Goal: Find specific fact: Find specific fact

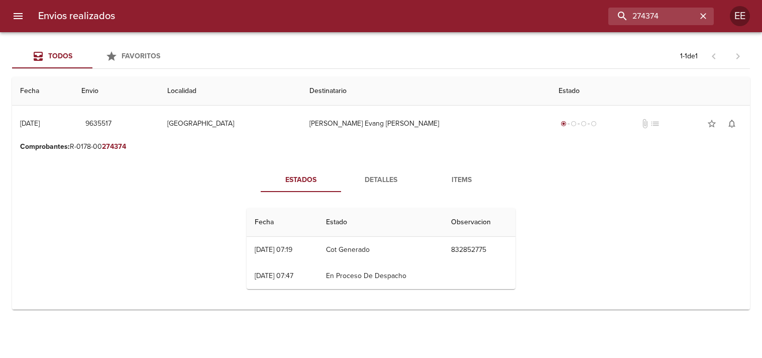
click at [653, 17] on input "274374" at bounding box center [652, 17] width 88 height 18
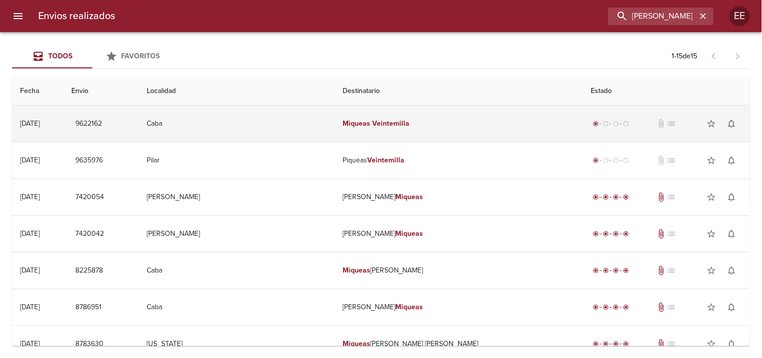
click at [382, 130] on td "[PERSON_NAME]" at bounding box center [459, 124] width 248 height 36
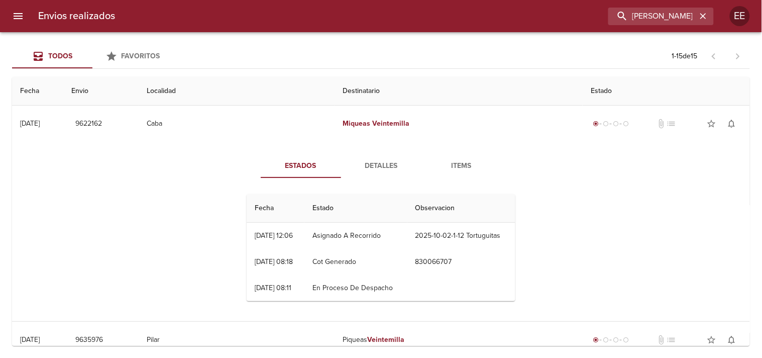
click at [375, 160] on span "Detalles" at bounding box center [381, 166] width 68 height 13
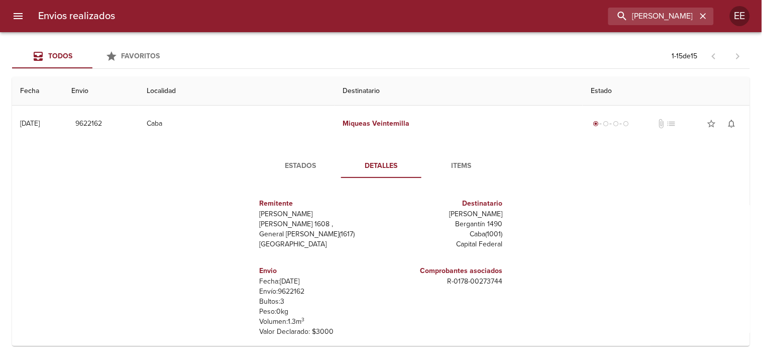
click at [288, 286] on p "Envío: 9622162" at bounding box center [319, 291] width 118 height 10
click at [288, 287] on p "Envío: 9622162" at bounding box center [319, 291] width 118 height 10
copy p "9622162"
click at [652, 25] on div "Envios realizados [PERSON_NAME] EE" at bounding box center [381, 16] width 762 height 32
click at [652, 21] on input "[PERSON_NAME]" at bounding box center [632, 17] width 129 height 18
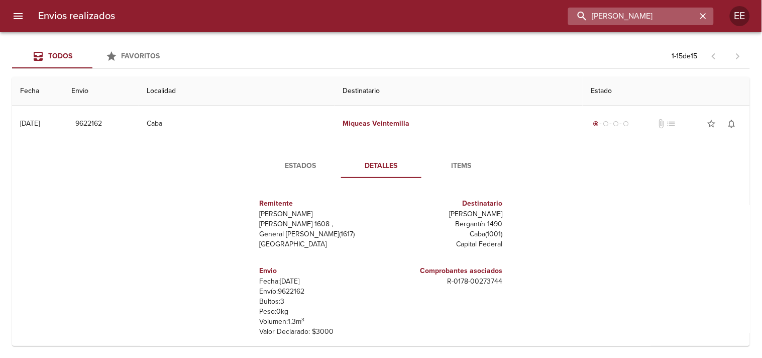
click at [652, 21] on input "[PERSON_NAME]" at bounding box center [632, 17] width 129 height 18
paste input "274439"
type input "274439"
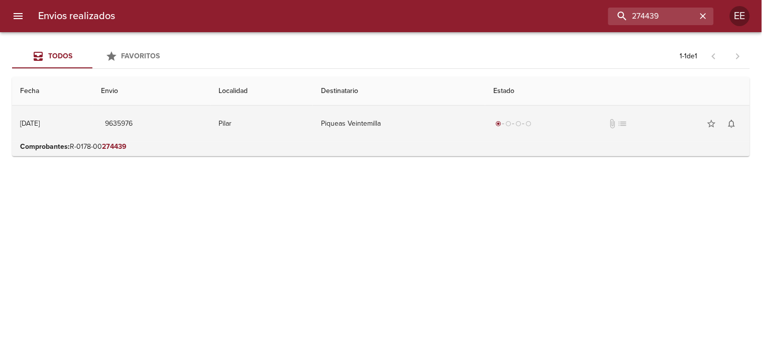
drag, startPoint x: 332, startPoint y: 153, endPoint x: 342, endPoint y: 138, distance: 18.5
click at [335, 146] on td "Comprobantes : R-0178-00 274439" at bounding box center [381, 149] width 738 height 14
click at [343, 136] on td "Piqueas Veintemilla" at bounding box center [399, 124] width 172 height 36
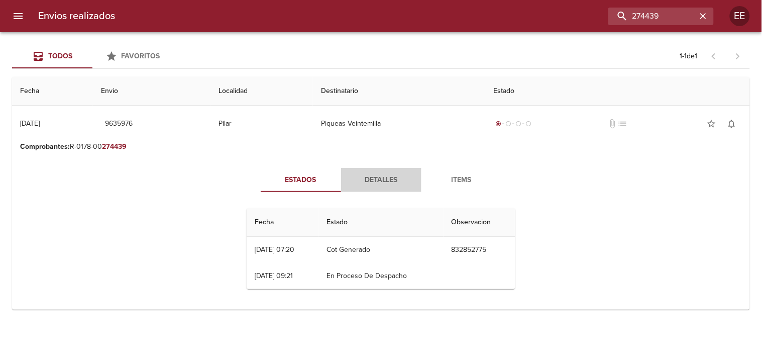
click at [365, 174] on span "Detalles" at bounding box center [381, 180] width 68 height 13
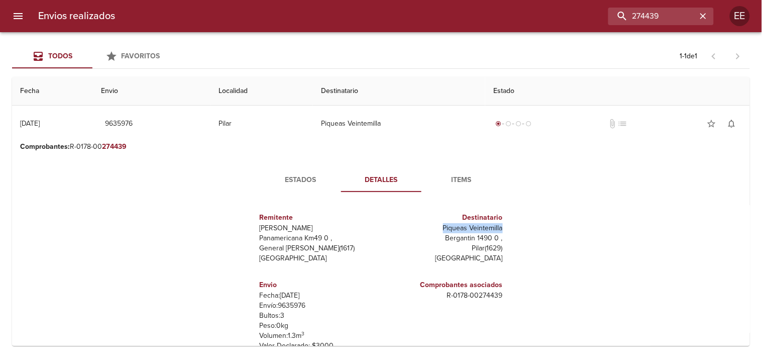
drag, startPoint x: 438, startPoint y: 229, endPoint x: 583, endPoint y: 21, distance: 253.8
click at [502, 225] on div "Destinatario Piqueas Veintemilla [STREET_ADDRESS][PERSON_NAME]" at bounding box center [444, 237] width 126 height 67
copy p "Piqueas Veintemilla"
